Goal: Transaction & Acquisition: Purchase product/service

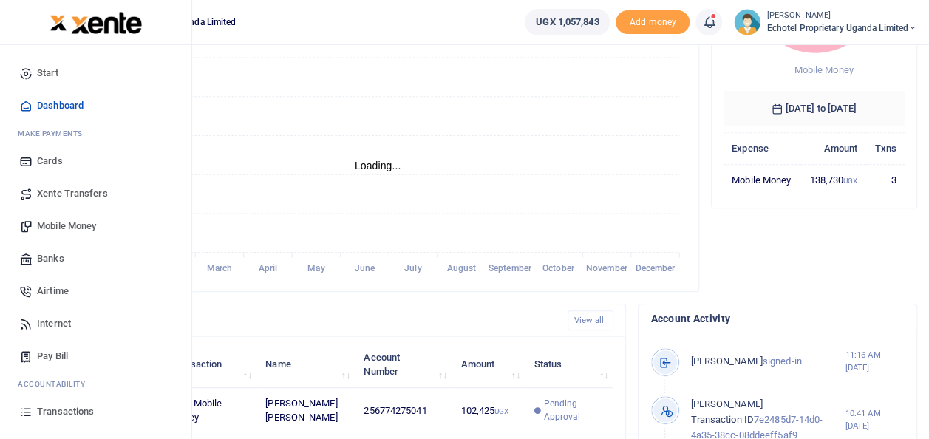
scroll to position [12, 12]
click at [59, 221] on span "Mobile Money" at bounding box center [66, 226] width 59 height 15
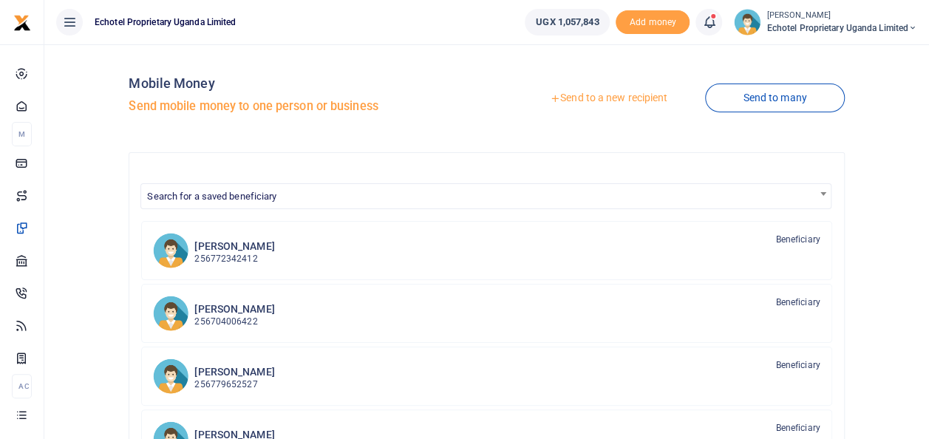
click at [600, 93] on link "Send to a new recipient" at bounding box center [608, 98] width 193 height 27
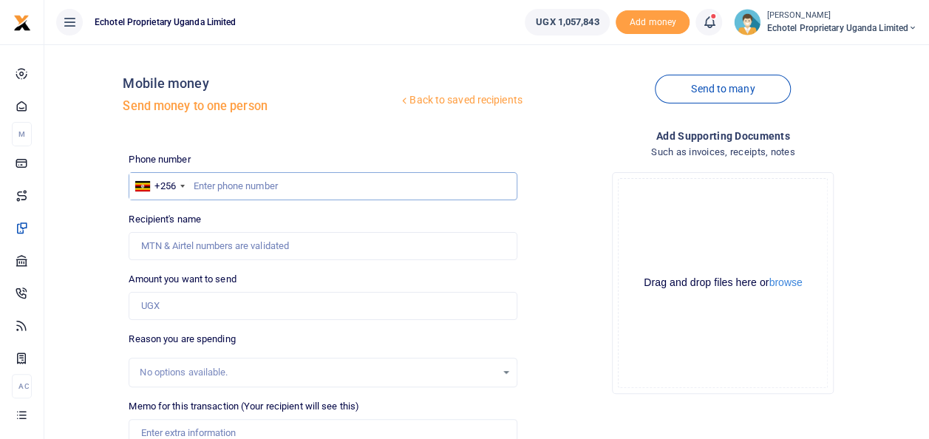
click at [276, 180] on input "text" at bounding box center [323, 186] width 388 height 28
click at [226, 243] on input "Recipient's name" at bounding box center [323, 246] width 388 height 28
click at [207, 306] on input "Amount you want to send" at bounding box center [323, 306] width 388 height 28
click at [137, 244] on input "Recipient's name" at bounding box center [323, 246] width 388 height 28
click at [452, 179] on input "text" at bounding box center [323, 186] width 388 height 28
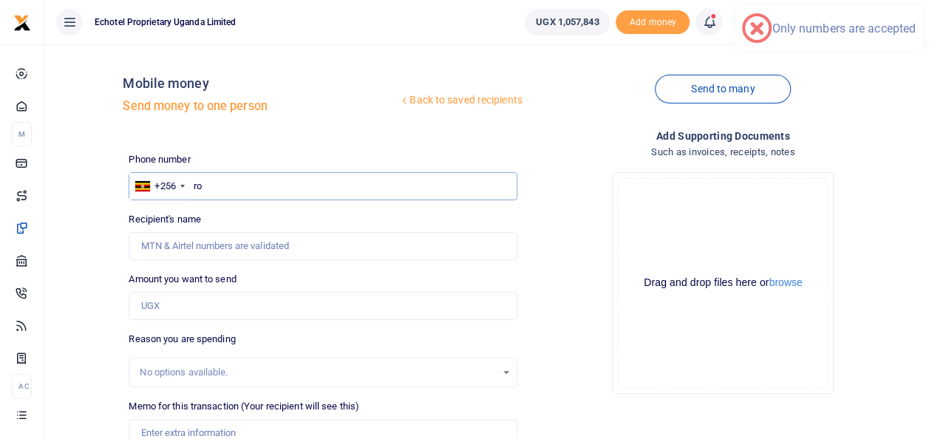
type input "r"
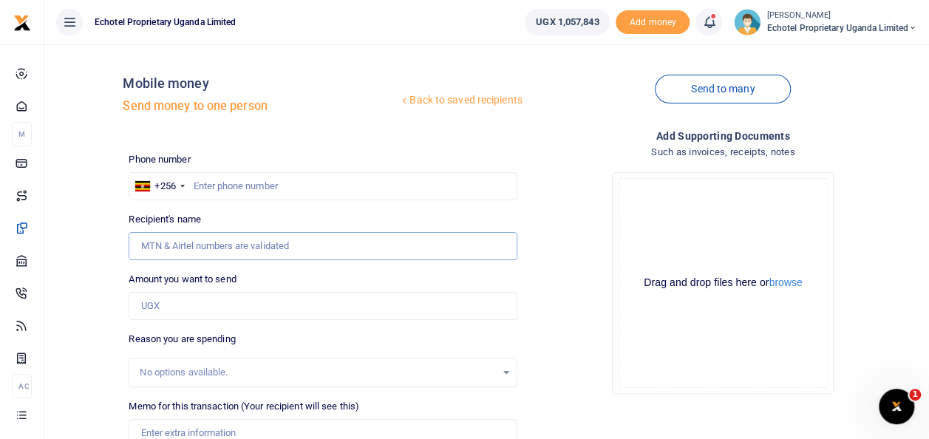
click at [210, 243] on input "Recipient's name" at bounding box center [323, 246] width 388 height 28
type input "[PERSON_NAME]"
click at [197, 185] on input "0782053301" at bounding box center [323, 186] width 388 height 28
type input "782053301"
click at [149, 313] on input "Amount you want to send" at bounding box center [323, 306] width 388 height 28
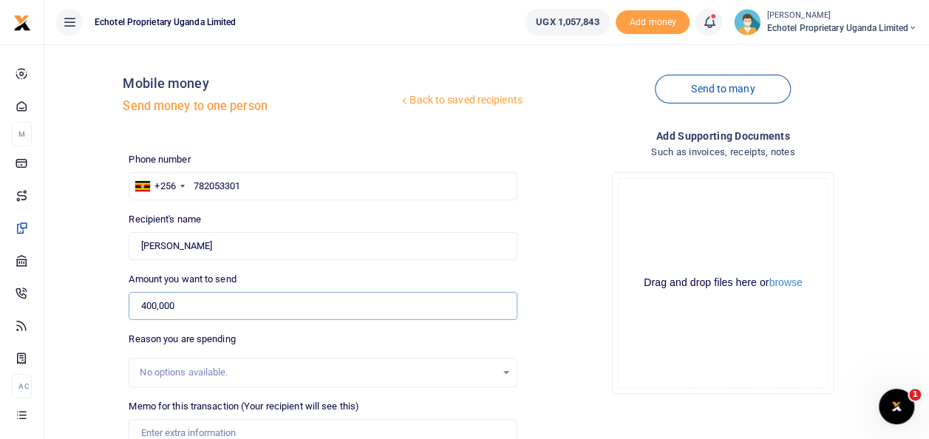
type input "400,000"
click at [215, 429] on input "Memo for this transaction (Your recipient will see this)" at bounding box center [323, 433] width 388 height 28
type input "Topup for Power for sales and techinical lights"
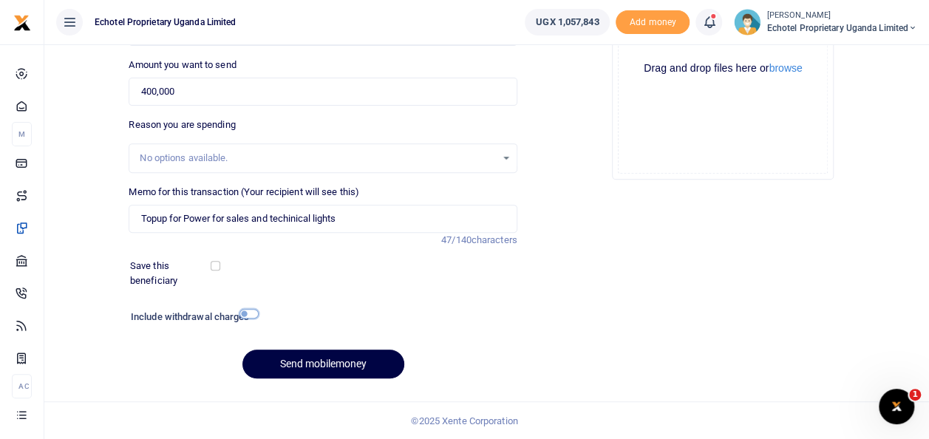
click at [253, 316] on input "checkbox" at bounding box center [248, 314] width 19 height 10
checkbox input "true"
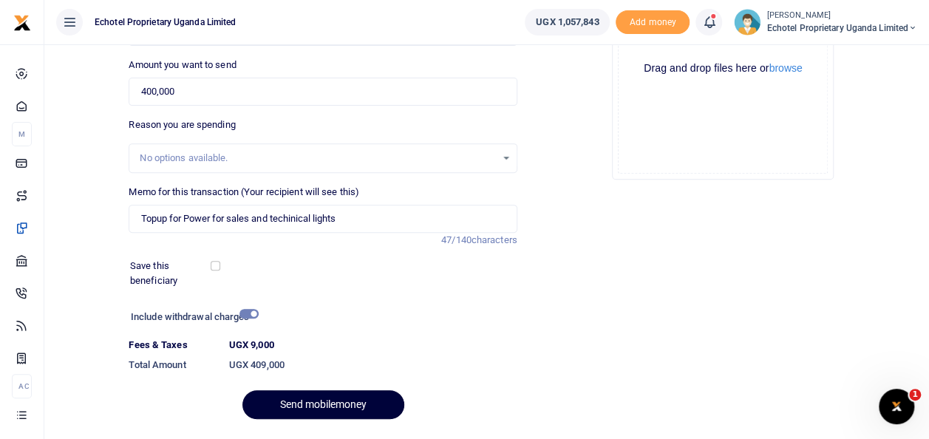
click at [299, 403] on button "Send mobilemoney" at bounding box center [323, 404] width 162 height 29
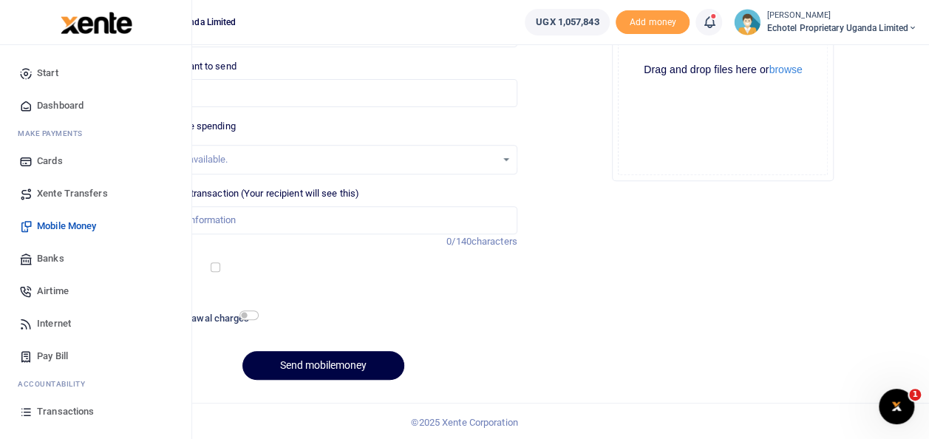
click at [77, 414] on span "Transactions" at bounding box center [65, 411] width 57 height 15
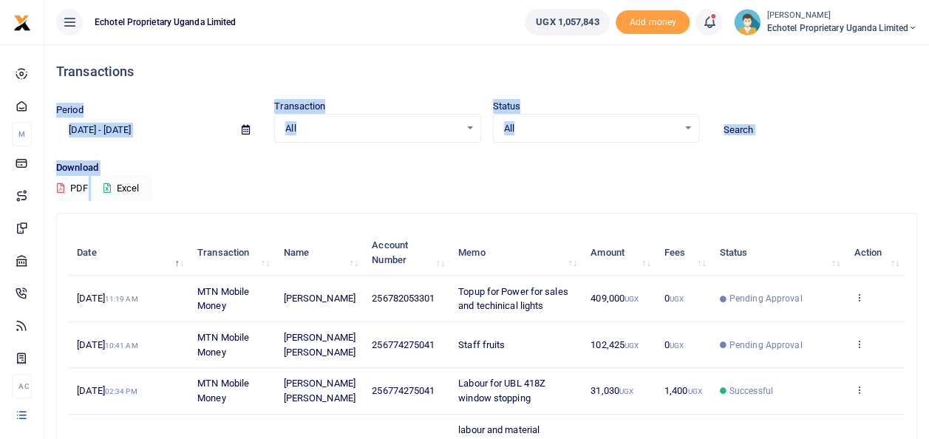
drag, startPoint x: 882, startPoint y: 201, endPoint x: 701, endPoint y: -39, distance: 300.8
drag, startPoint x: 701, startPoint y: -39, endPoint x: 826, endPoint y: 127, distance: 207.9
click at [826, 127] on input at bounding box center [814, 129] width 206 height 25
click at [568, 77] on h4 "Transactions" at bounding box center [486, 72] width 861 height 16
